Goal: Task Accomplishment & Management: Manage account settings

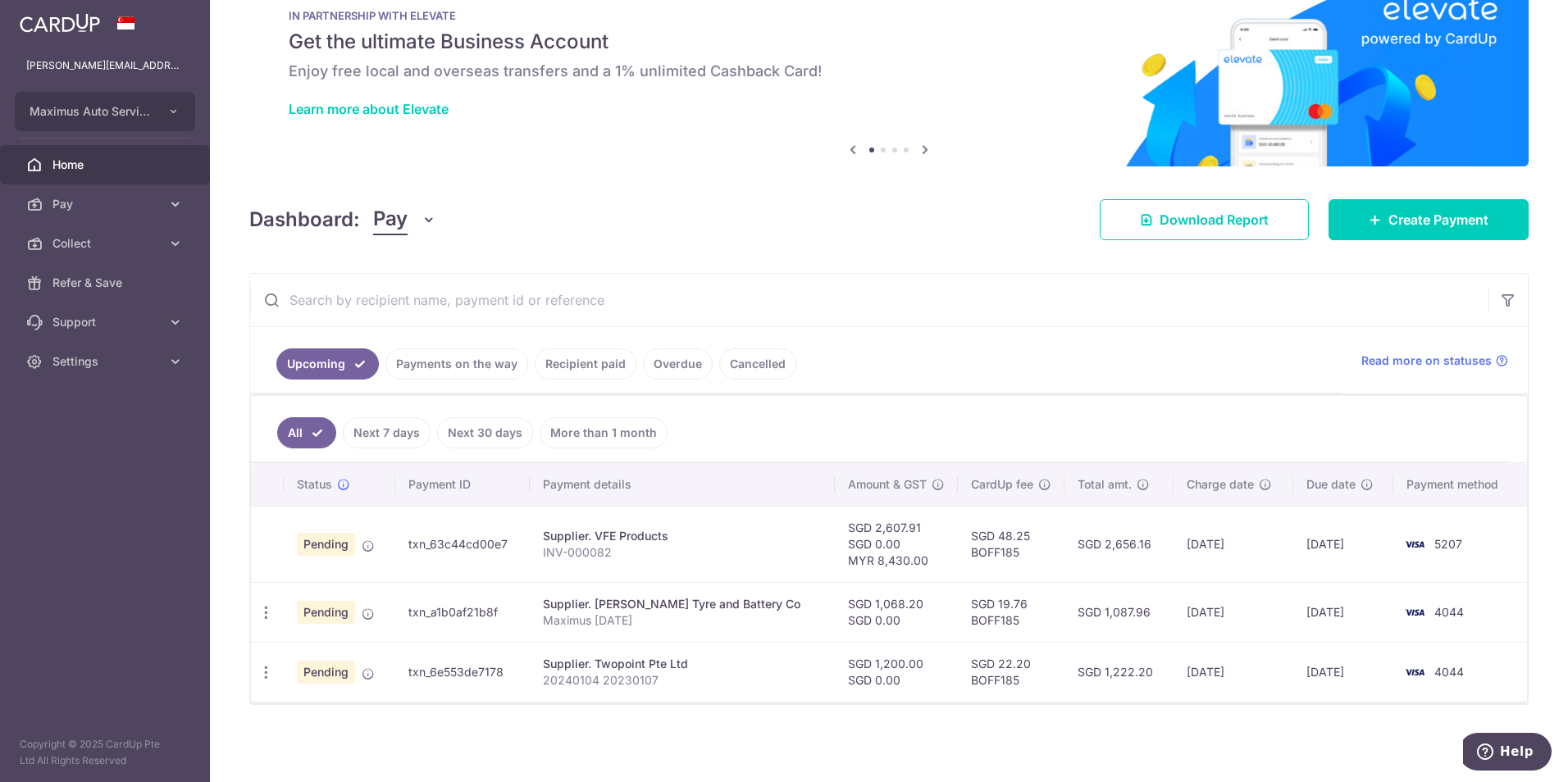
click at [400, 222] on span "Pay" at bounding box center [391, 219] width 35 height 31
click at [401, 306] on link "Collect" at bounding box center [459, 305] width 170 height 40
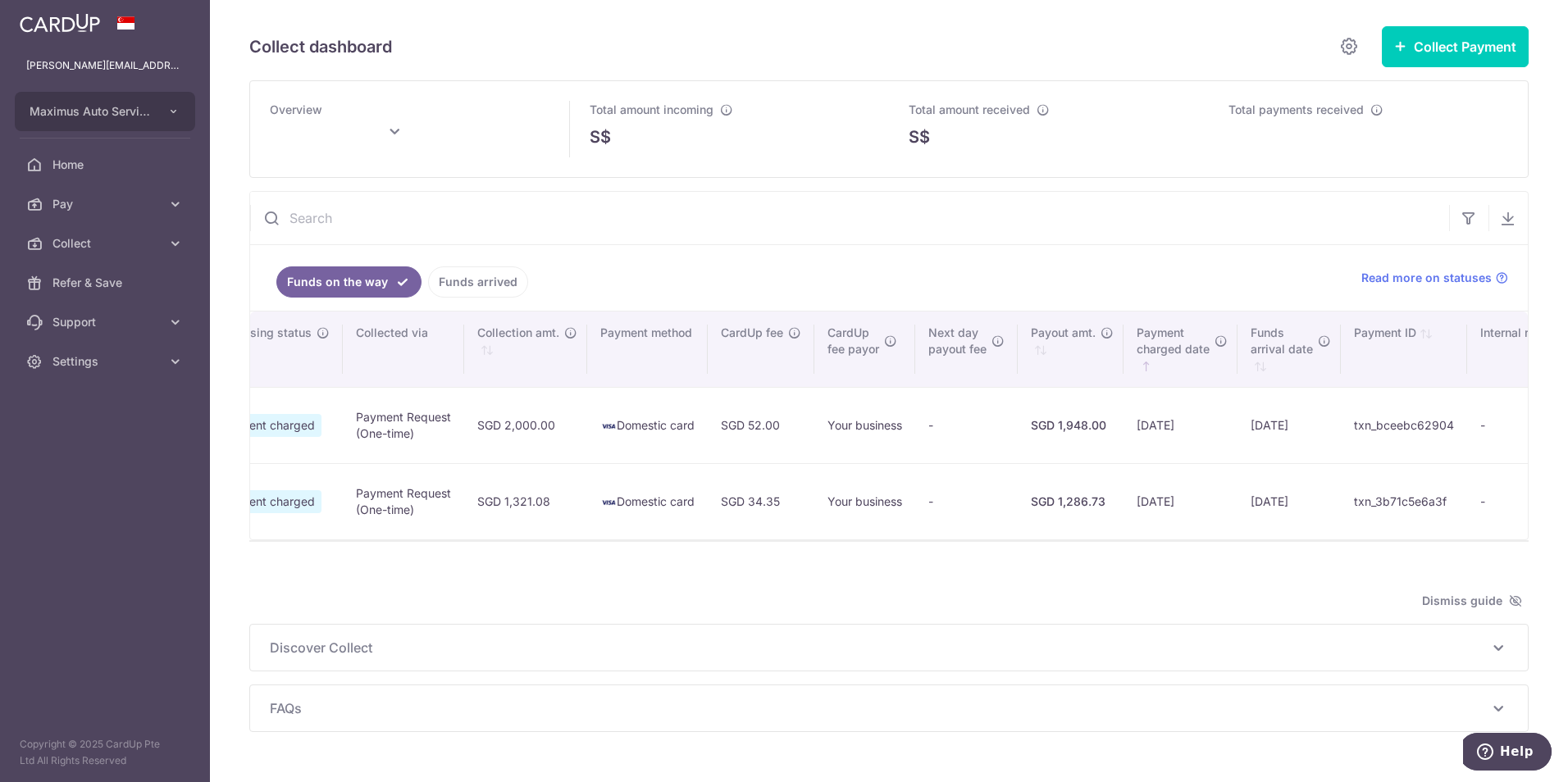
scroll to position [0, 534]
type input "September 2025"
click at [100, 173] on link "Home" at bounding box center [105, 165] width 210 height 40
click at [122, 205] on span "Pay" at bounding box center [106, 204] width 108 height 17
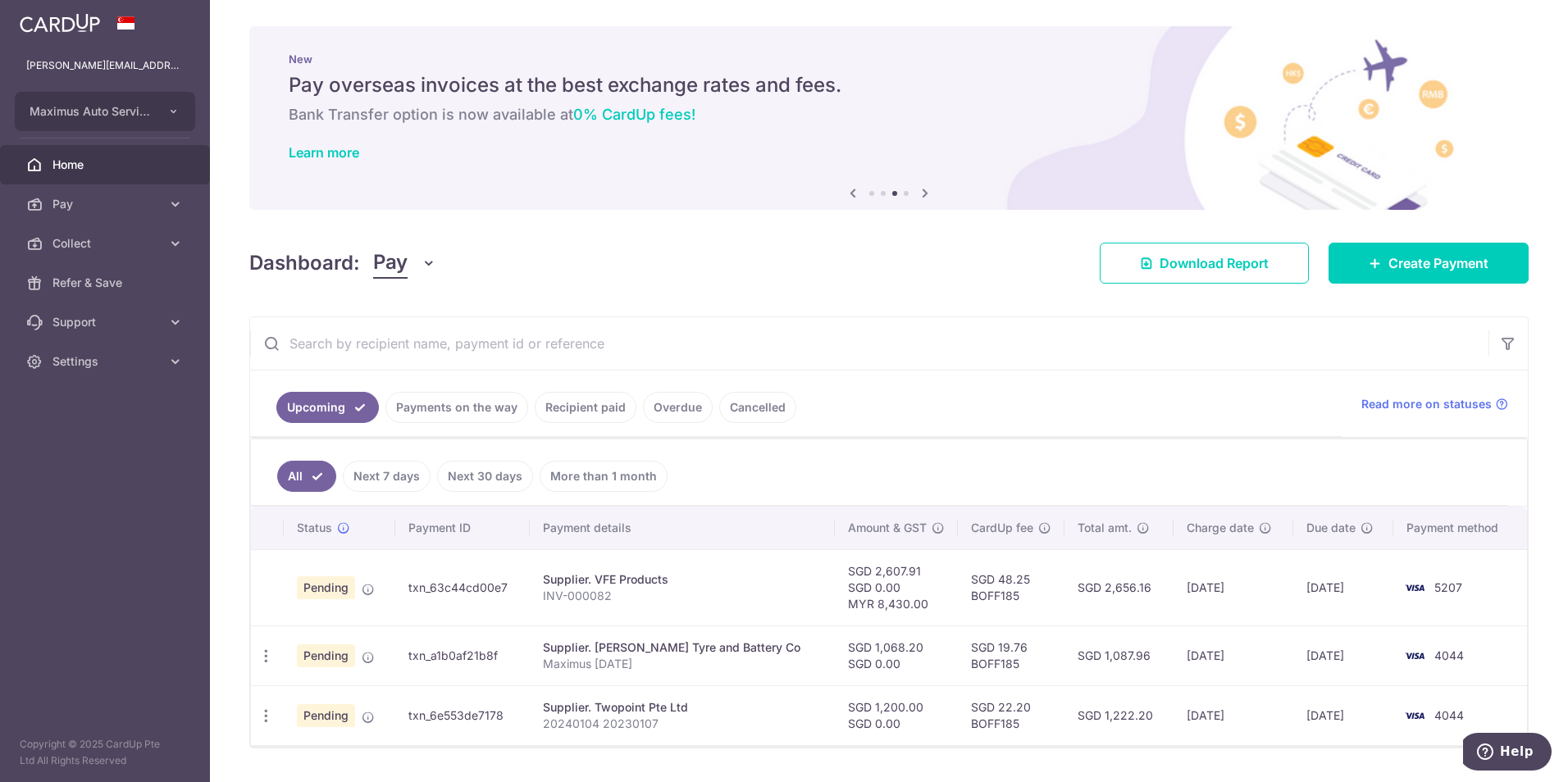
scroll to position [44, 0]
